Goal: Task Accomplishment & Management: Complete application form

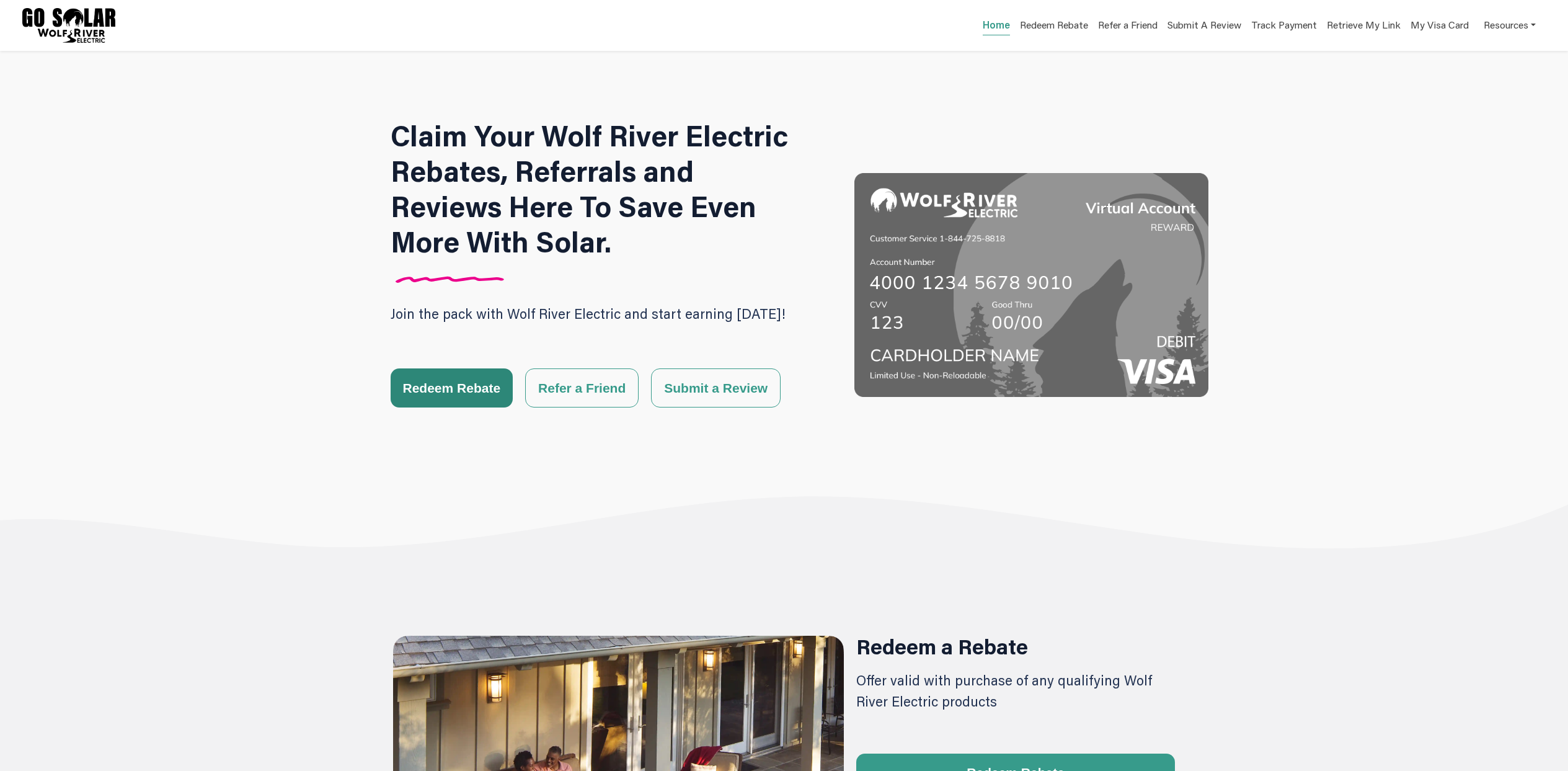
click at [444, 400] on button "Redeem Rebate" at bounding box center [451, 388] width 122 height 39
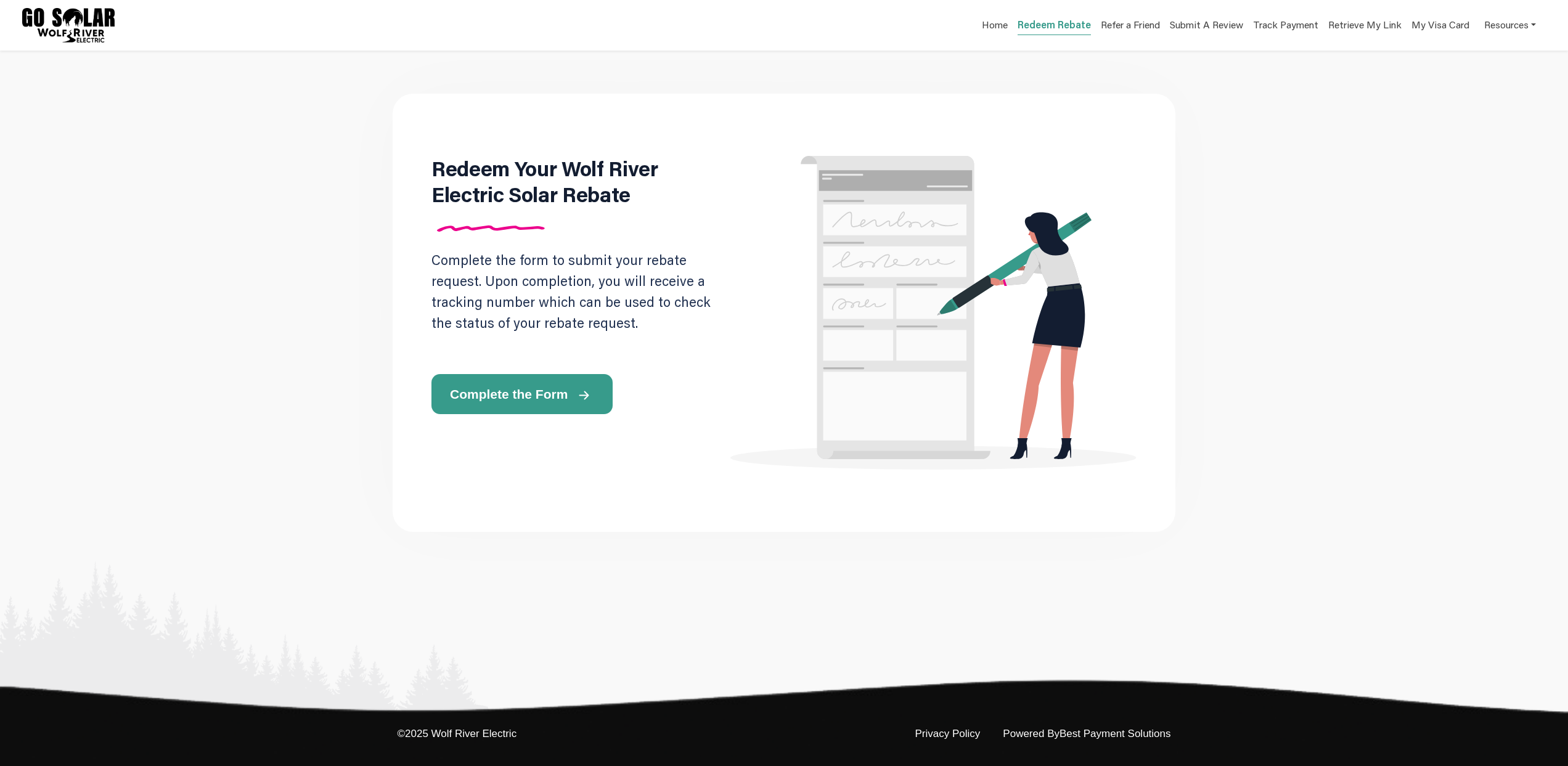
click at [477, 397] on span "Complete the Form" at bounding box center [508, 394] width 118 height 13
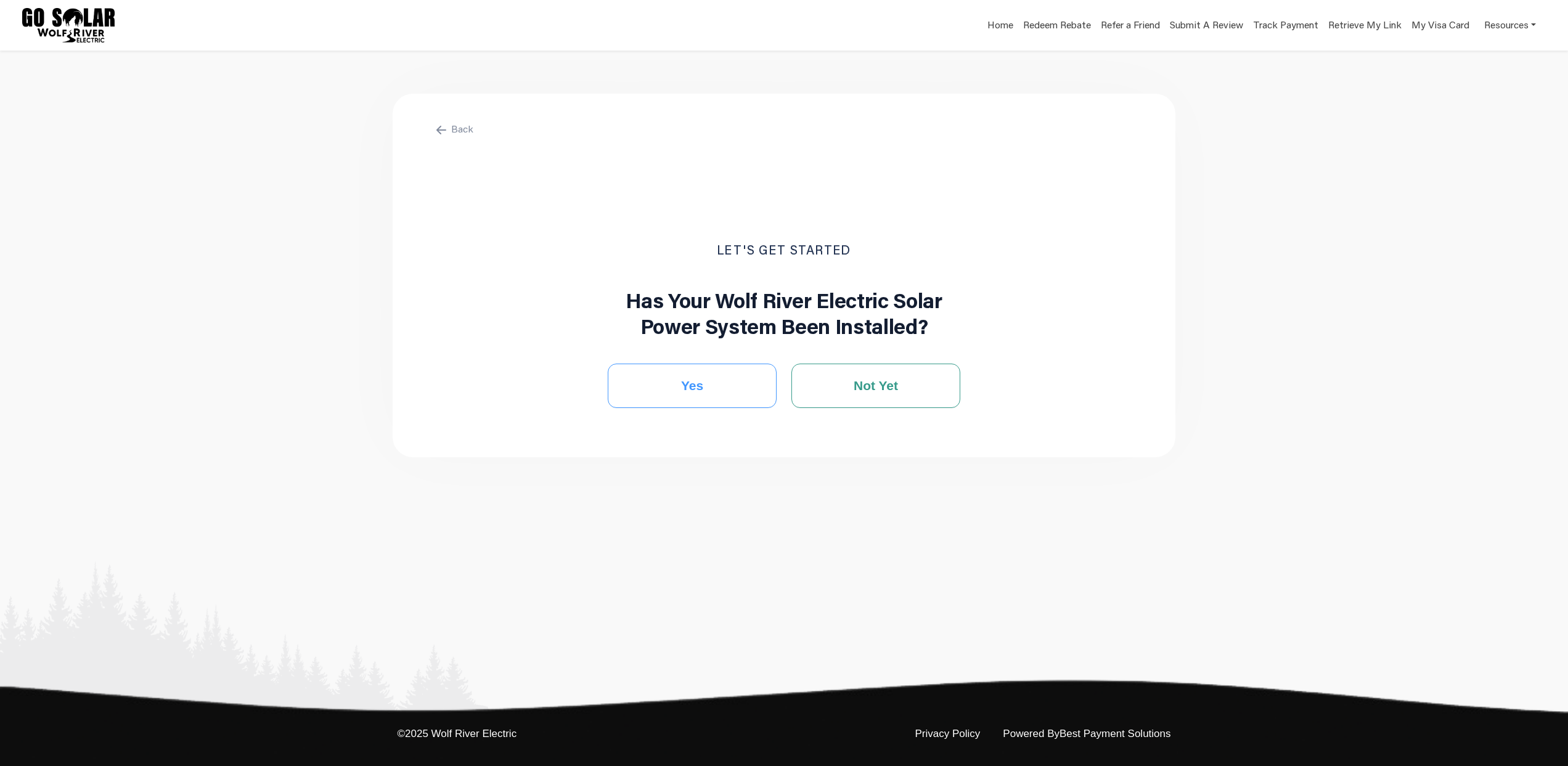
click at [699, 395] on span "Yes" at bounding box center [692, 385] width 23 height 19
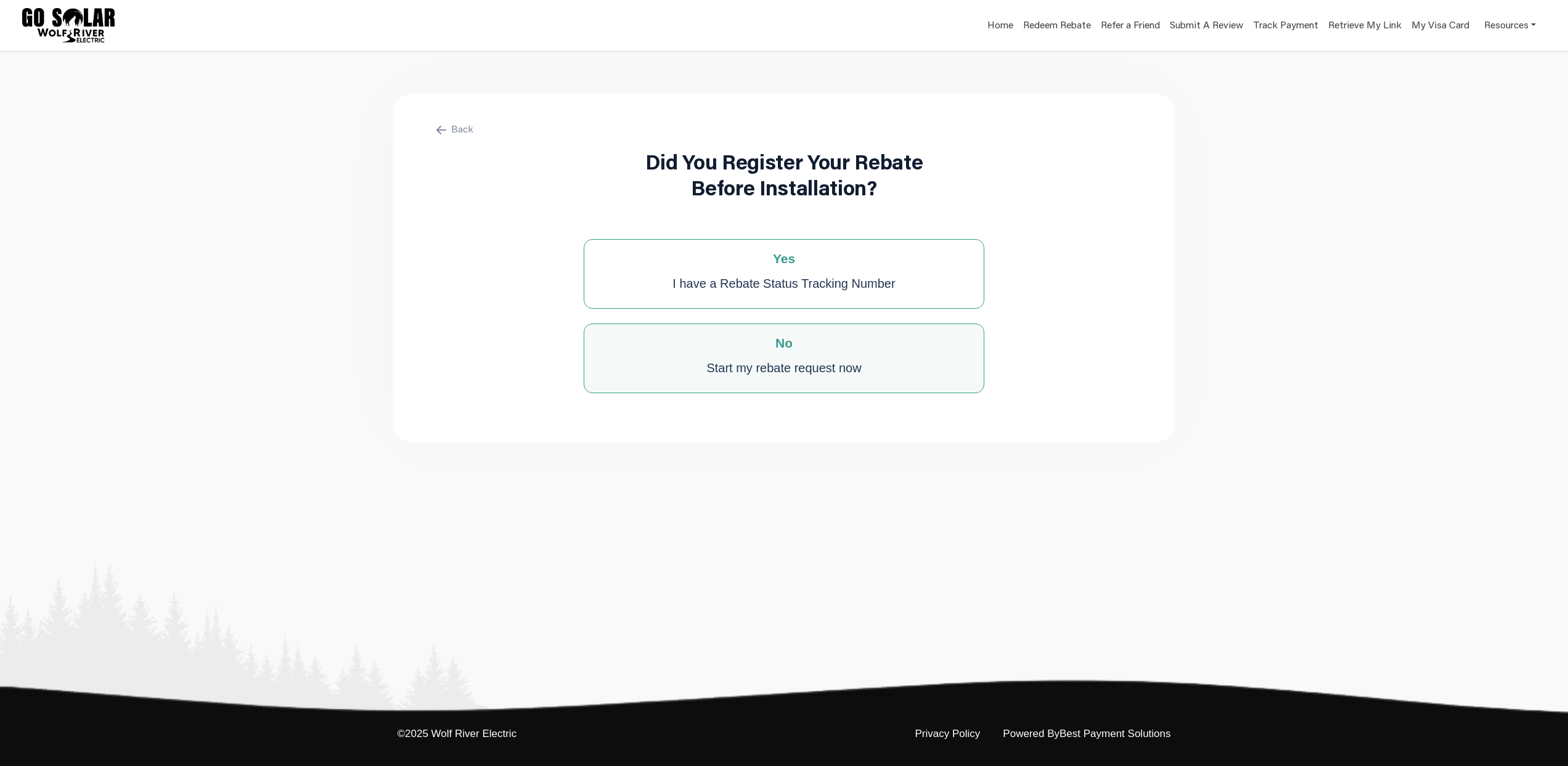
click at [762, 378] on div "Start my rebate request now" at bounding box center [784, 367] width 155 height 25
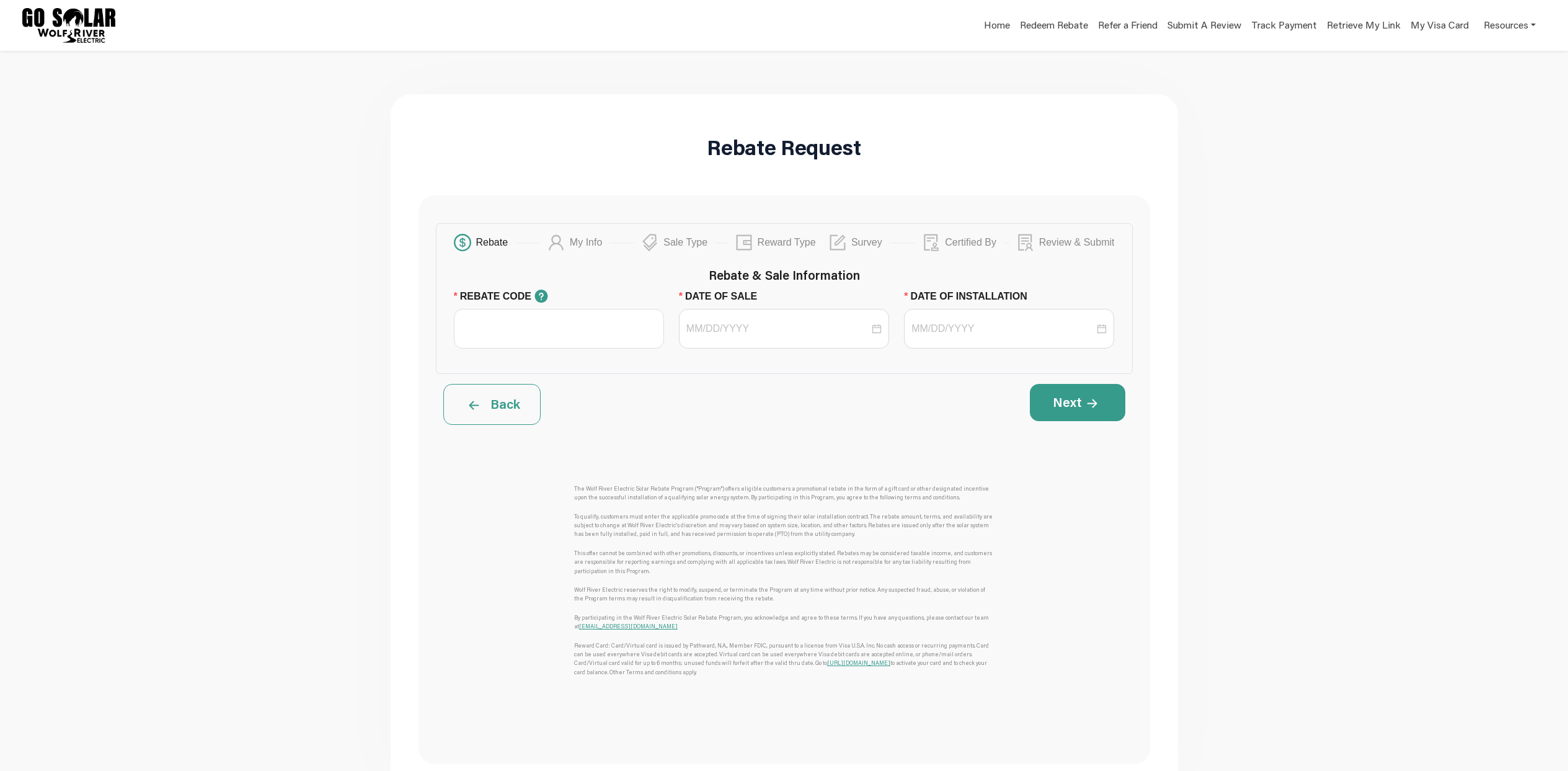
click at [508, 425] on button "Back" at bounding box center [492, 405] width 97 height 41
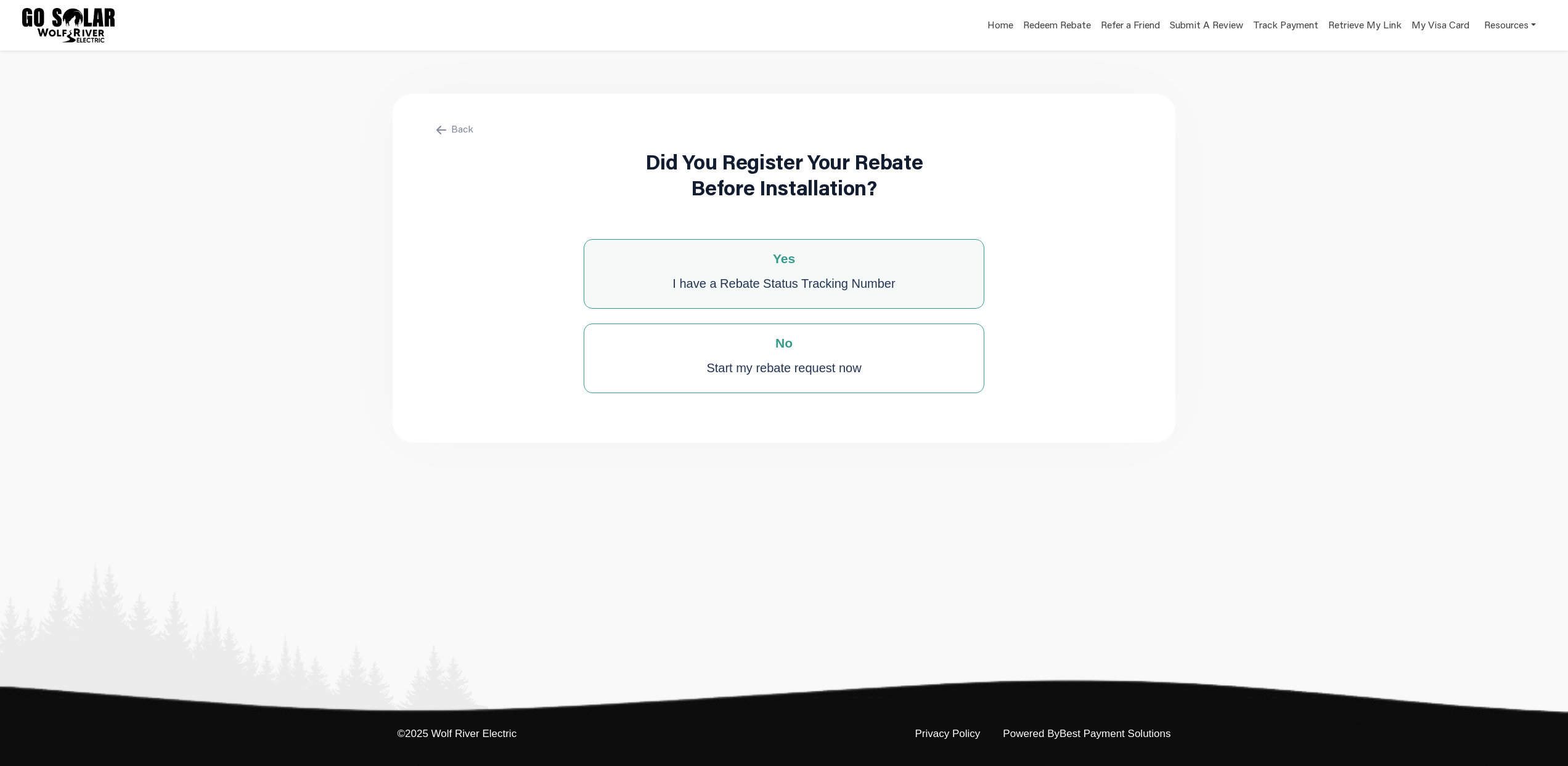
click at [707, 285] on div "I have a Rebate Status Tracking Number" at bounding box center [784, 284] width 222 height 25
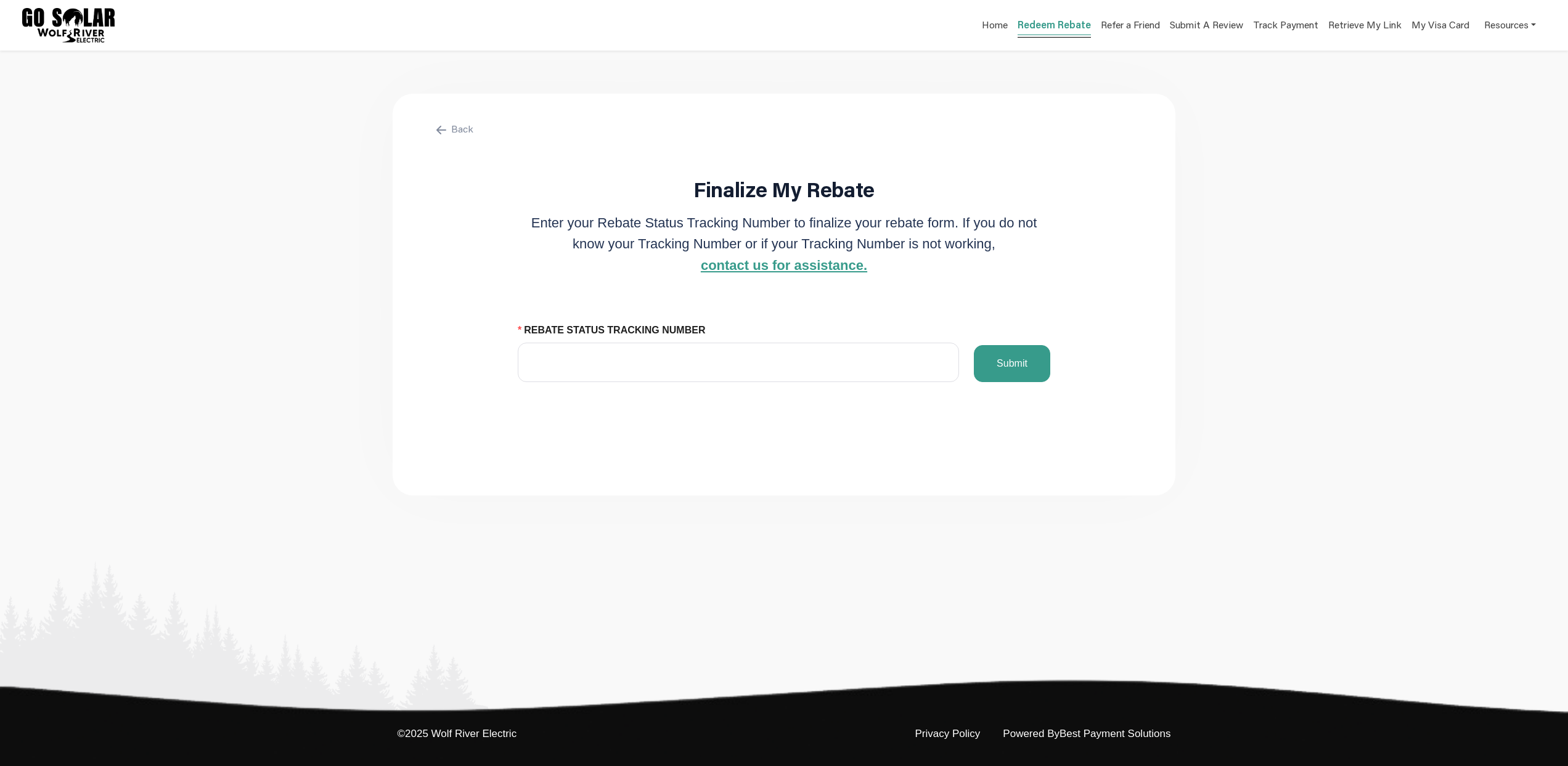
click at [1035, 30] on link "Redeem Rebate" at bounding box center [1054, 26] width 73 height 17
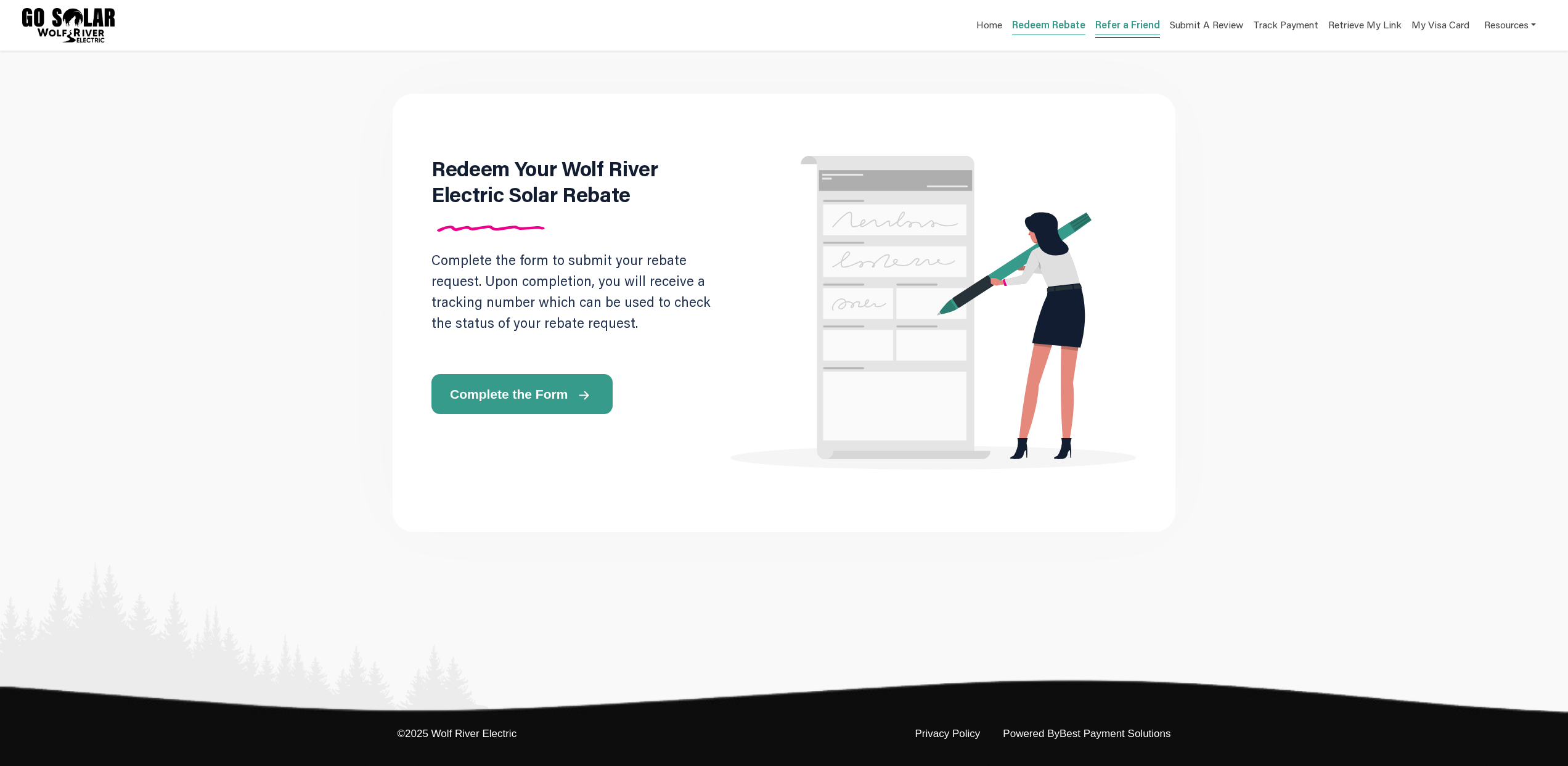
click at [1101, 30] on link "Refer a Friend" at bounding box center [1127, 26] width 64 height 17
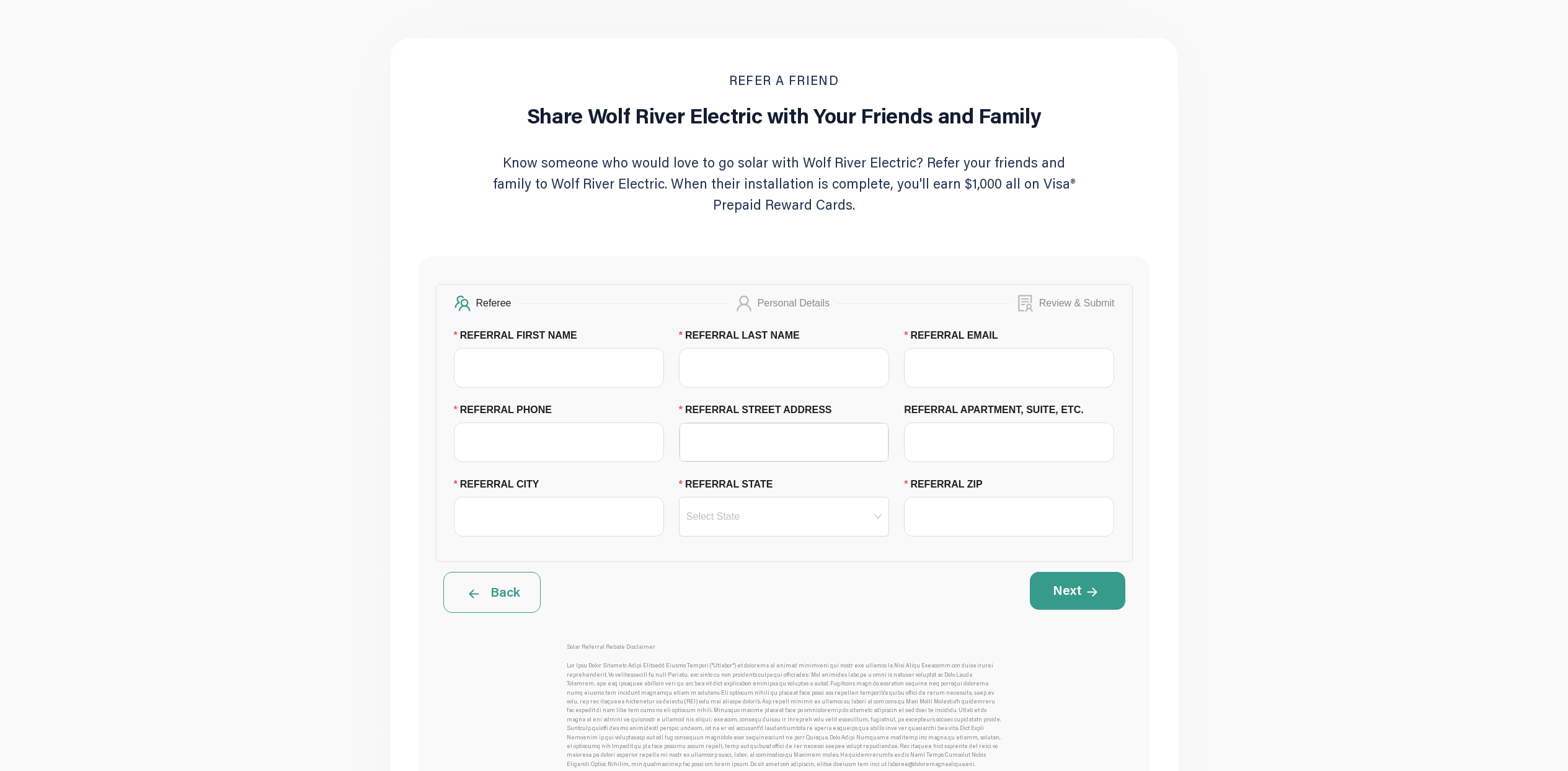
scroll to position [51, 0]
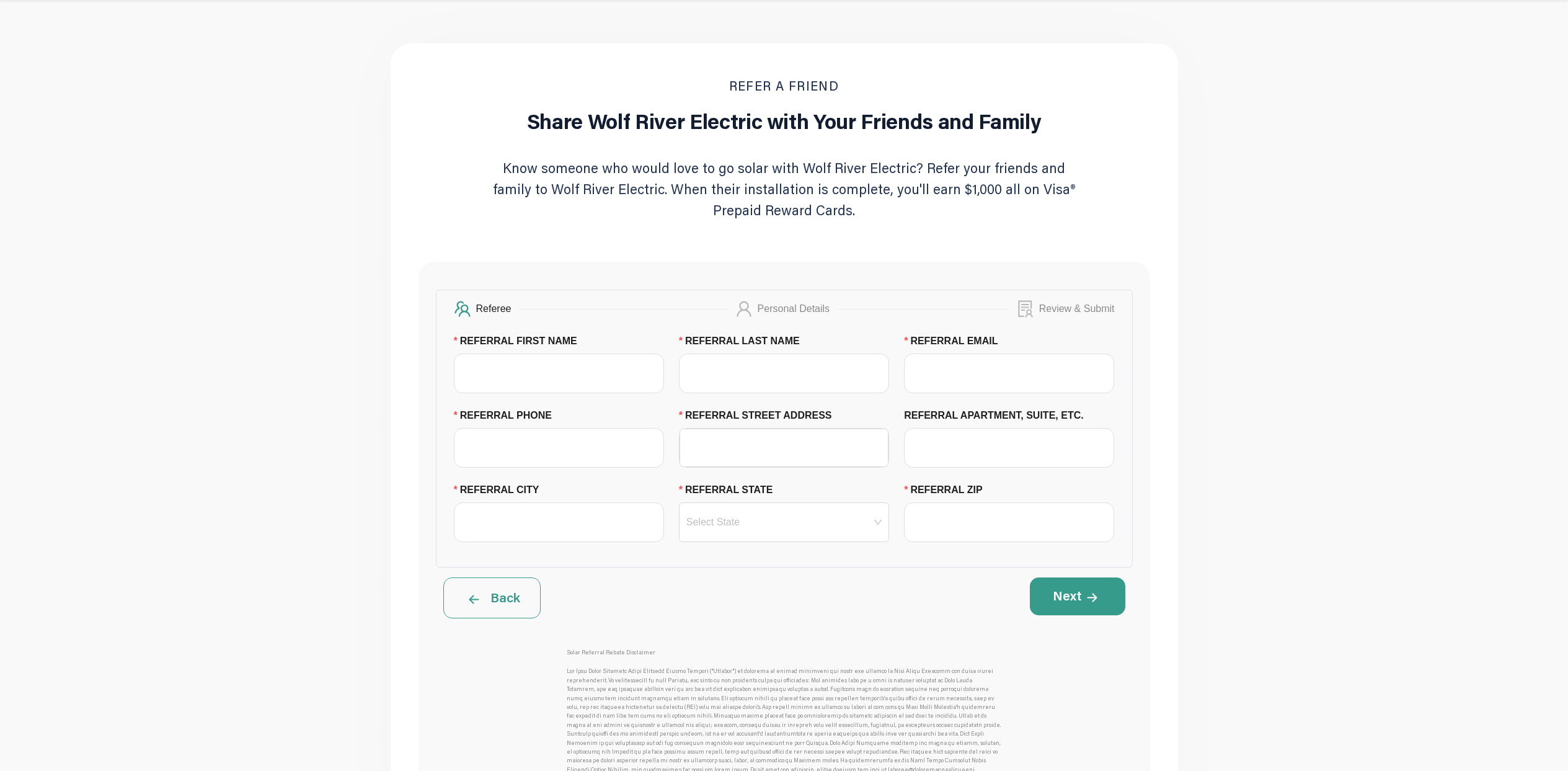
click at [481, 608] on span at bounding box center [473, 598] width 20 height 19
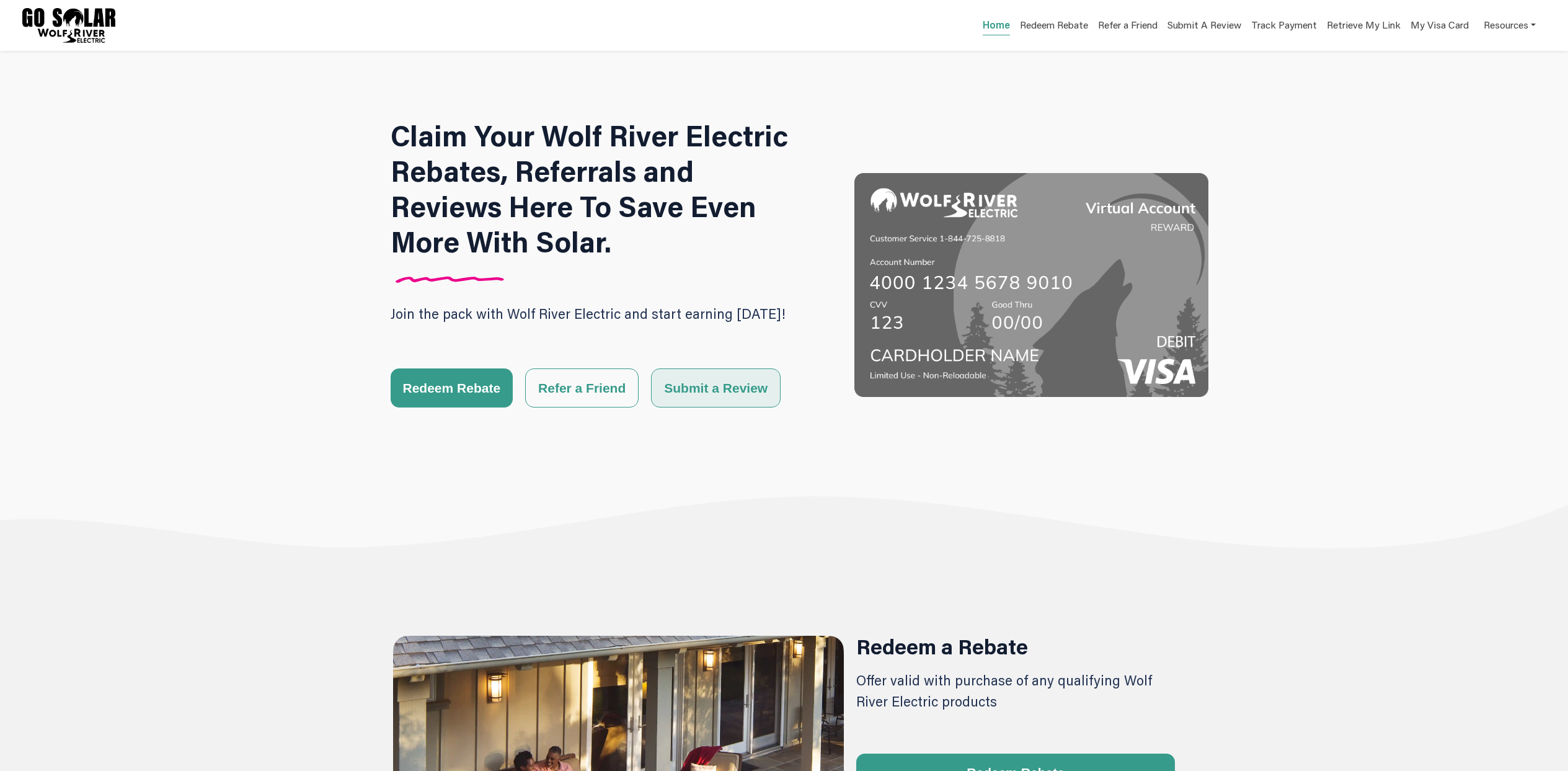
click at [724, 392] on button "Submit a Review" at bounding box center [716, 388] width 130 height 39
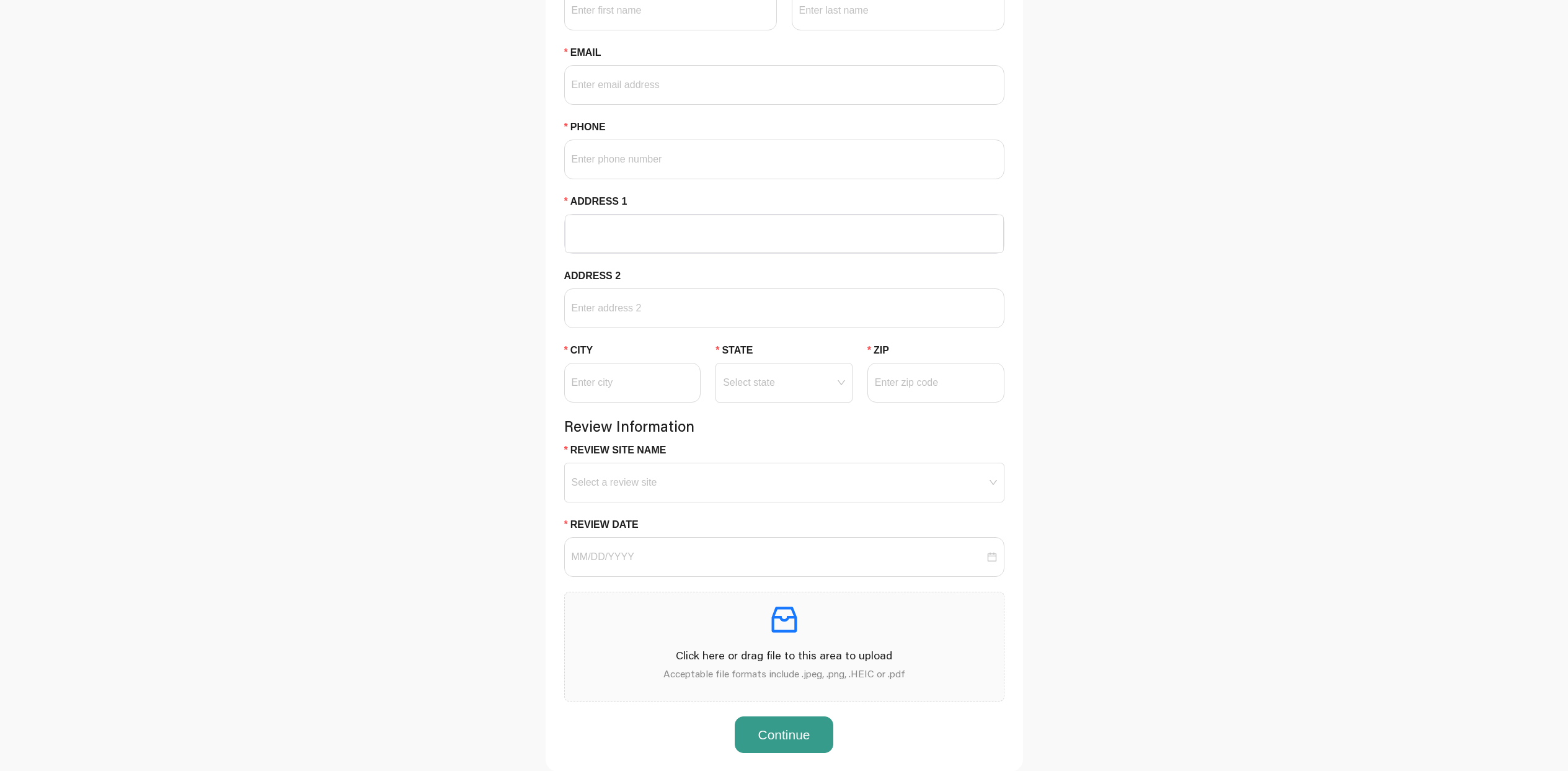
scroll to position [371, 0]
